Goal: Task Accomplishment & Management: Complete application form

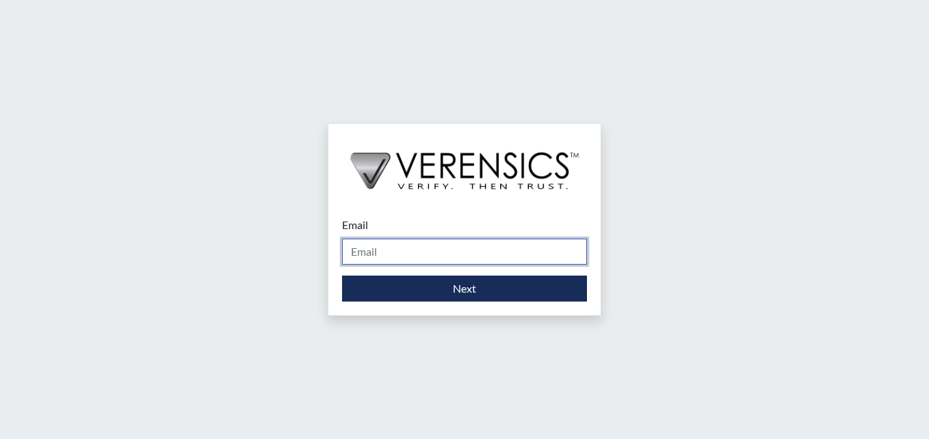
click at [405, 250] on input "Email" at bounding box center [464, 252] width 245 height 26
type input "[PERSON_NAME][EMAIL_ADDRESS][DOMAIN_NAME]"
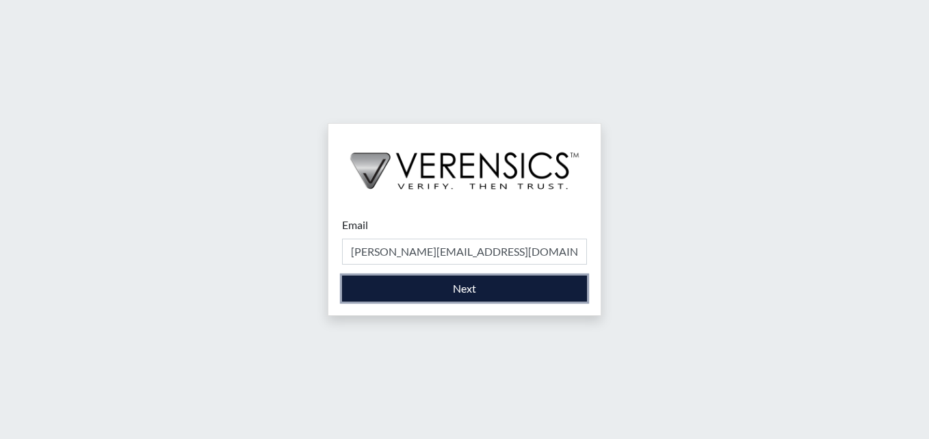
click at [434, 284] on button "Next" at bounding box center [464, 289] width 245 height 26
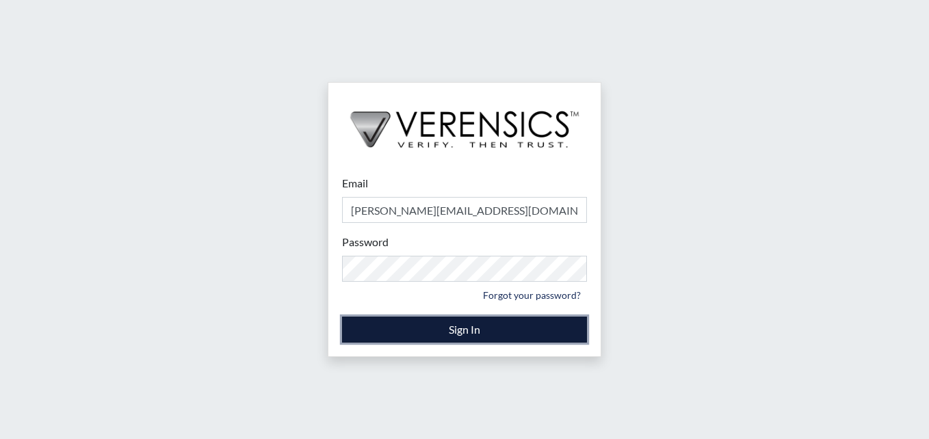
click at [464, 324] on button "Sign In" at bounding box center [464, 330] width 245 height 26
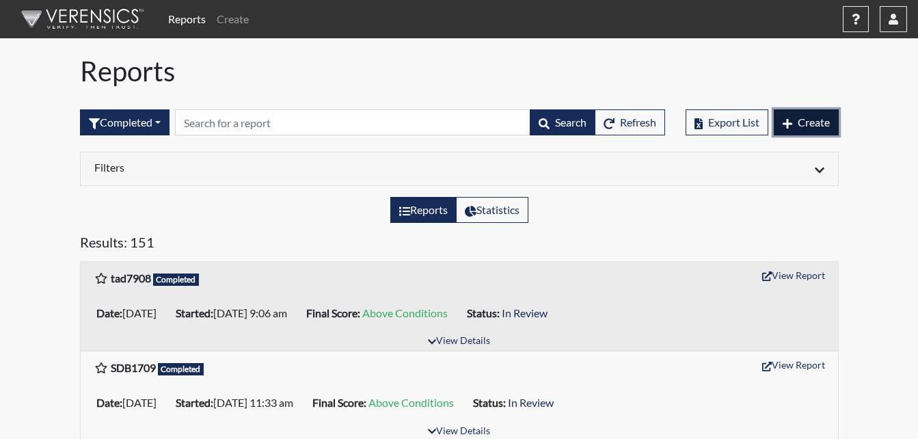
click at [811, 127] on span "Create" at bounding box center [814, 122] width 32 height 13
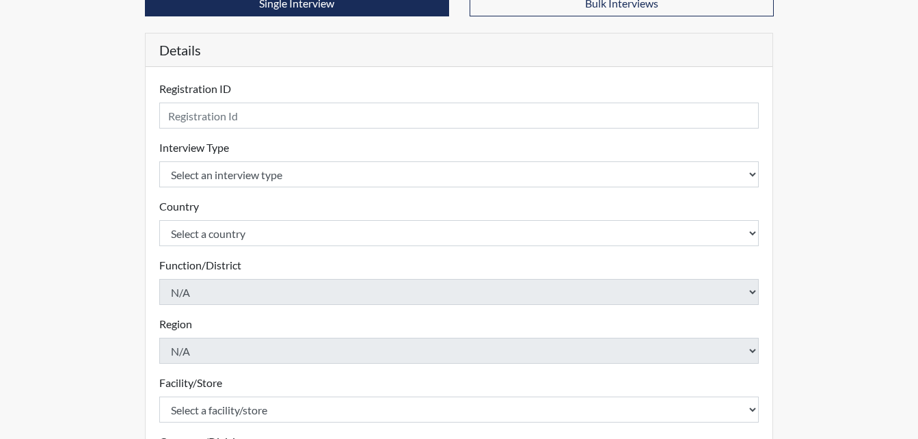
scroll to position [137, 0]
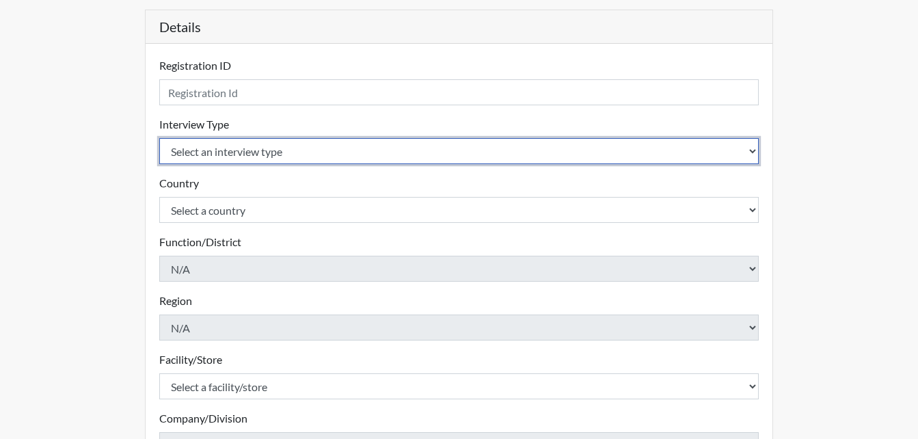
click at [756, 158] on select "Select an interview type Corrections Pre-Employment" at bounding box center [459, 151] width 600 height 26
select select "ff733e93-e1bf-11ea-9c9f-0eff0cf7eb8f"
click at [159, 138] on select "Select an interview type Corrections Pre-Employment" at bounding box center [459, 151] width 600 height 26
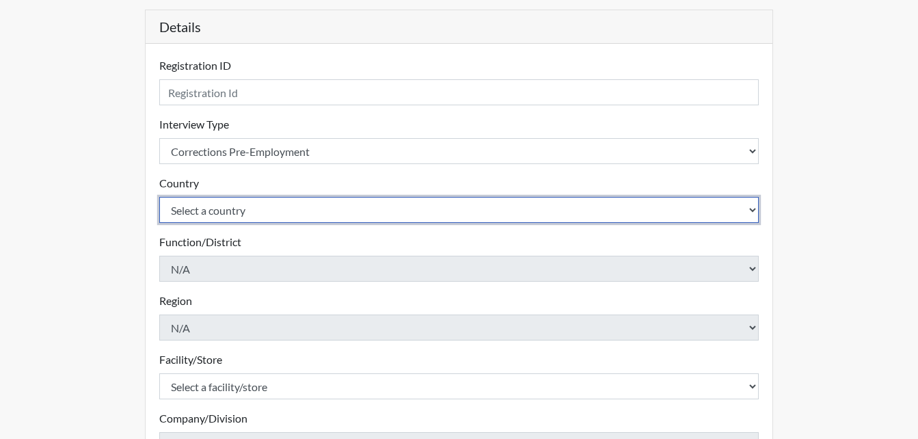
drag, startPoint x: 754, startPoint y: 211, endPoint x: 721, endPoint y: 203, distance: 33.7
click at [754, 211] on select "Select a country [GEOGRAPHIC_DATA] [GEOGRAPHIC_DATA]" at bounding box center [459, 210] width 600 height 26
select select "united-states-of-[GEOGRAPHIC_DATA]"
click at [159, 197] on select "Select a country [GEOGRAPHIC_DATA] [GEOGRAPHIC_DATA]" at bounding box center [459, 210] width 600 height 26
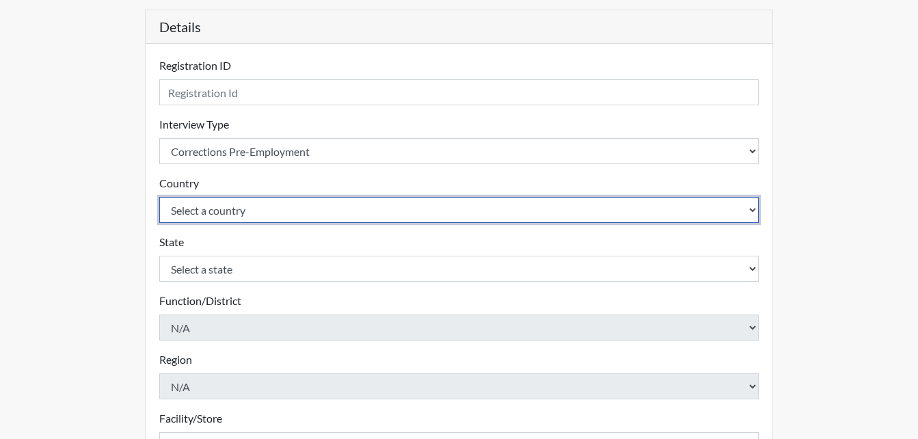
scroll to position [205, 0]
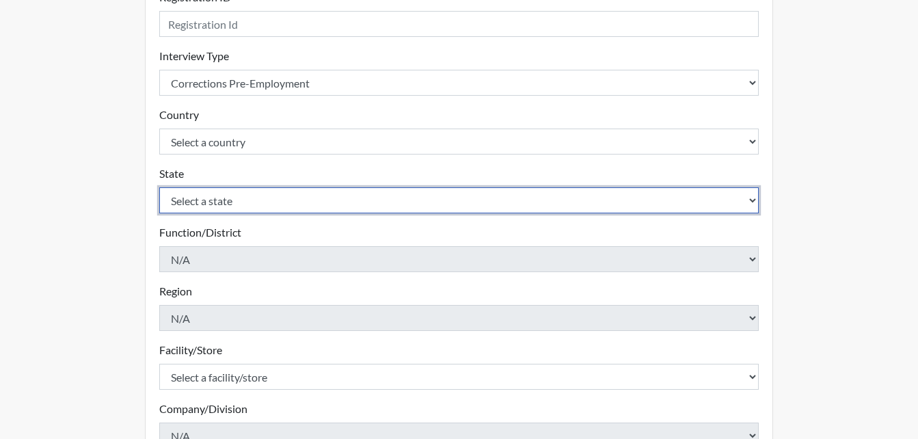
click at [751, 198] on select "Select a state [US_STATE] [US_STATE] [US_STATE] [US_STATE] [US_STATE] [US_STATE…" at bounding box center [459, 200] width 600 height 26
select select "GA"
click at [159, 187] on select "Select a state [US_STATE] [US_STATE] [US_STATE] [US_STATE] [US_STATE] [US_STATE…" at bounding box center [459, 200] width 600 height 26
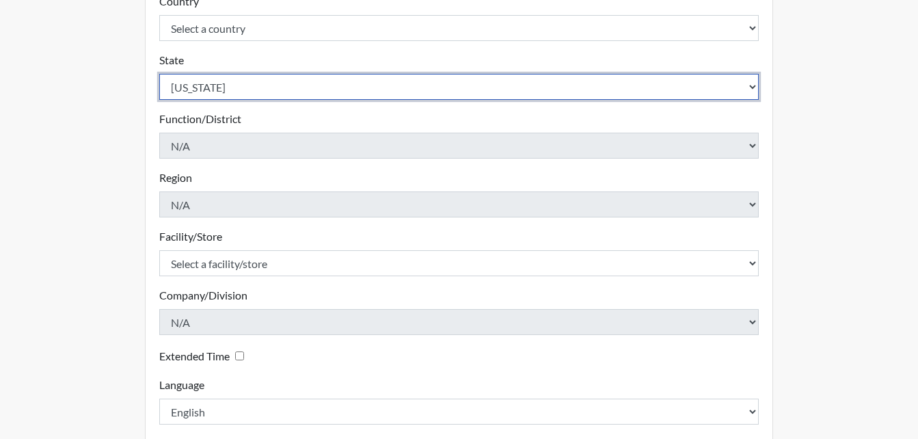
scroll to position [342, 0]
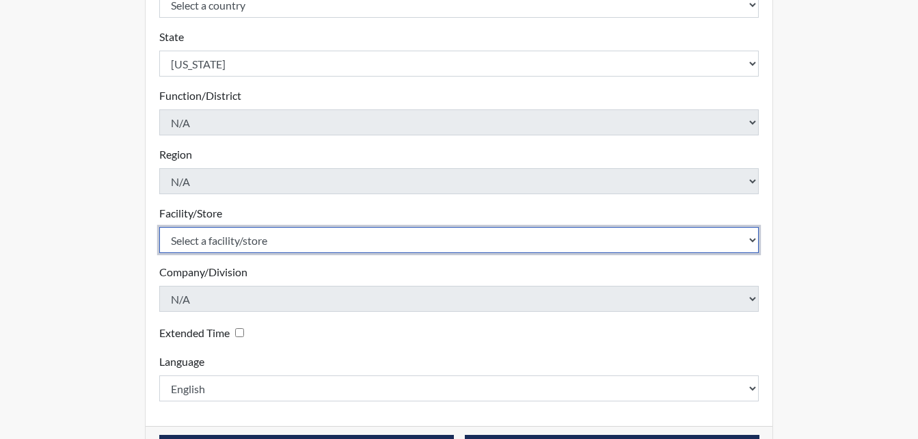
click at [751, 241] on select "Select a facility/store Long Unit [PERSON_NAME] [PERSON_NAME] Women's PDC" at bounding box center [459, 240] width 600 height 26
select select "0df420ef-37bf-4276-ba7a-c1d957eaad15"
click at [159, 227] on select "Select a facility/store Long Unit [PERSON_NAME] [PERSON_NAME] Women's PDC" at bounding box center [459, 240] width 600 height 26
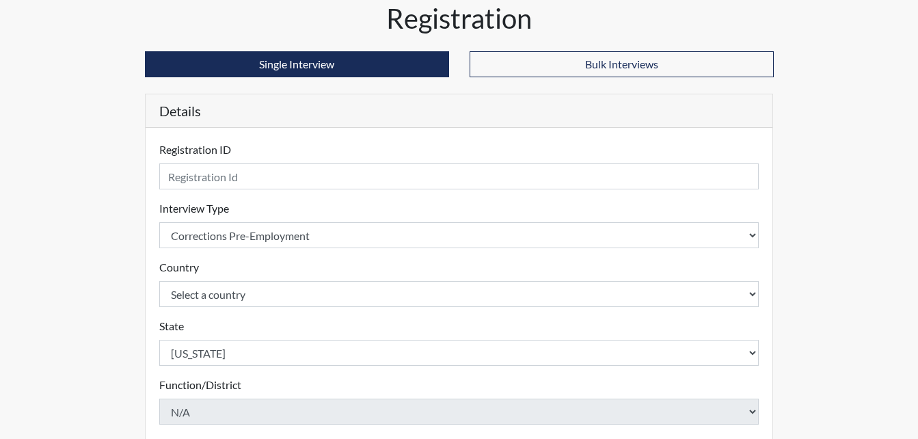
scroll to position [0, 0]
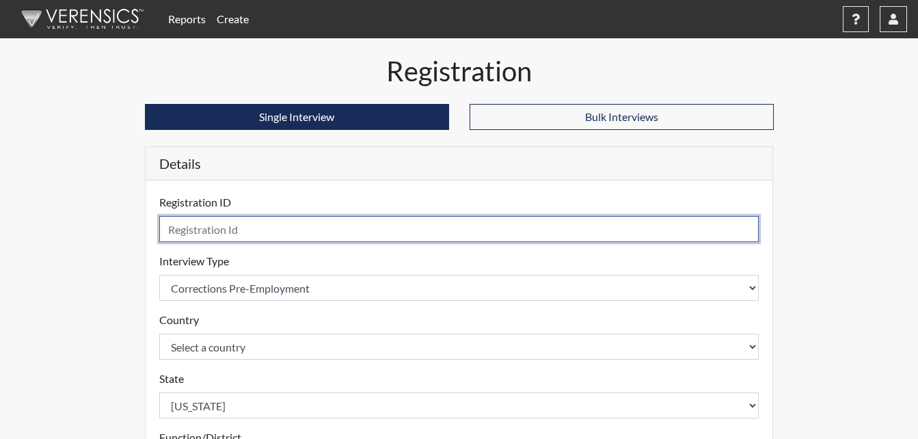
click at [245, 236] on input "text" at bounding box center [459, 229] width 600 height 26
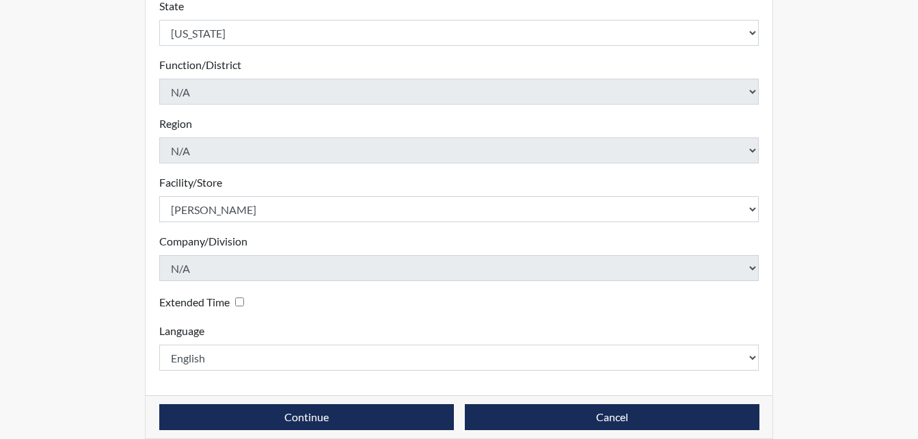
scroll to position [389, 0]
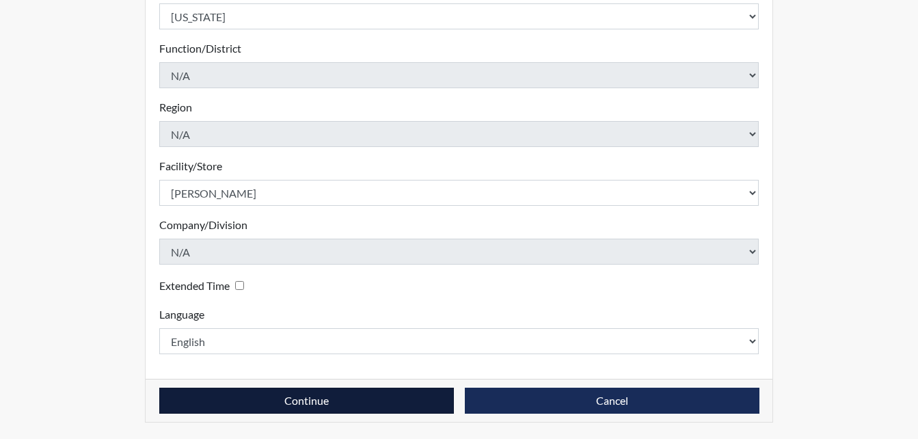
type input "tlc7378"
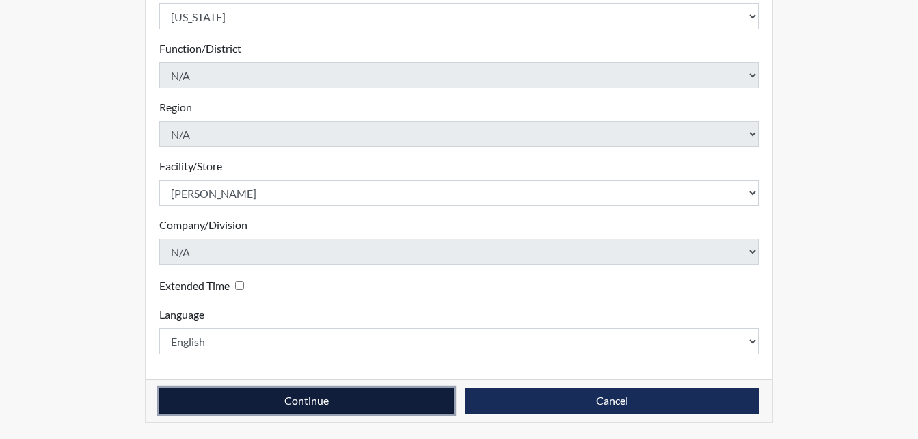
click at [402, 396] on button "Continue" at bounding box center [306, 401] width 295 height 26
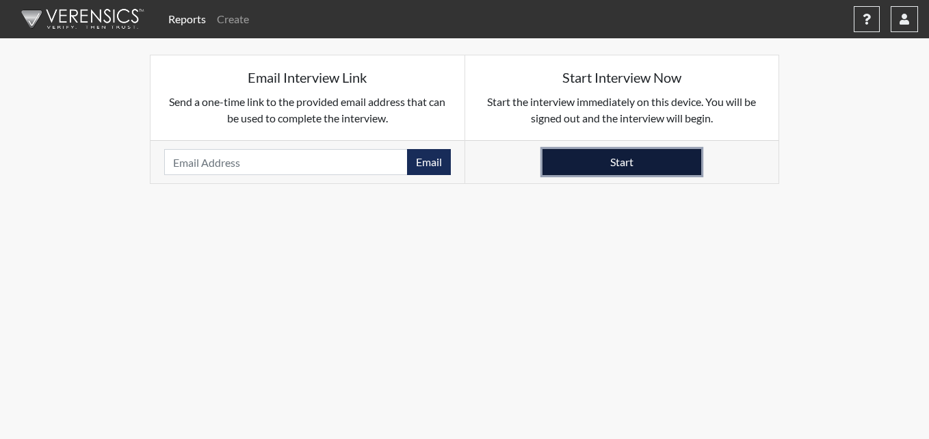
click at [618, 167] on button "Start" at bounding box center [621, 162] width 159 height 26
